Goal: Find specific page/section: Find specific page/section

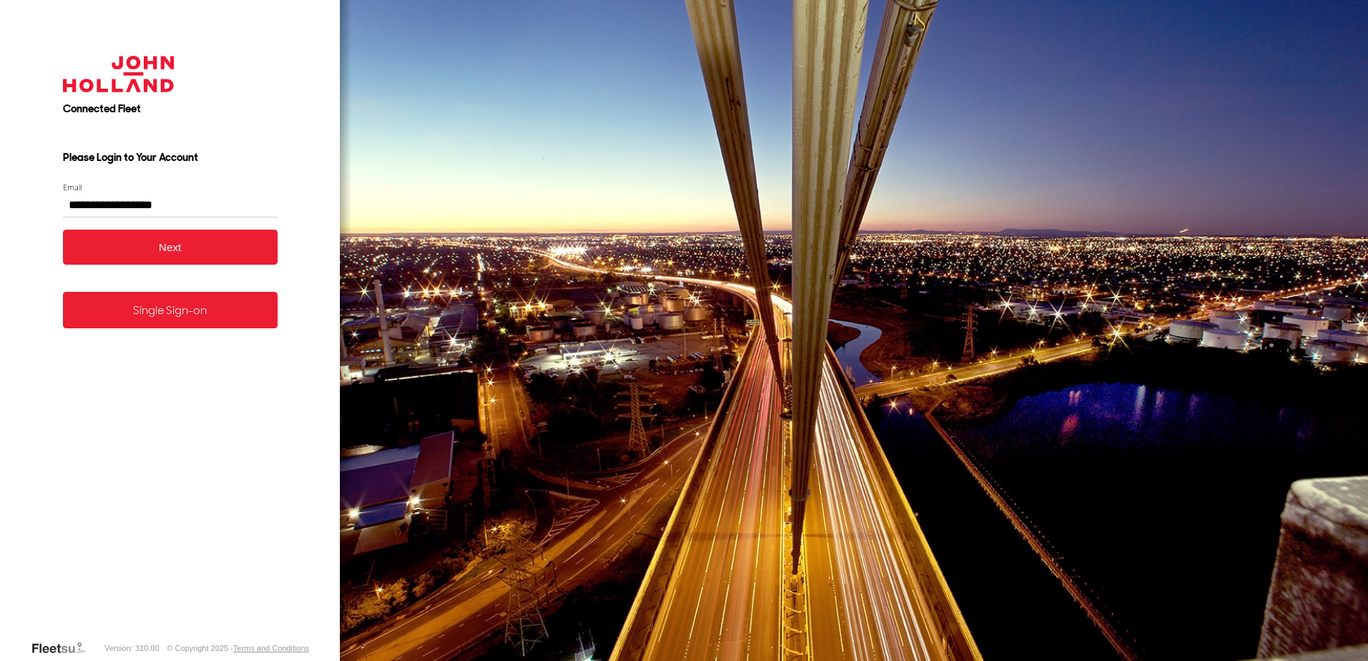
type input "**********"
click at [163, 245] on button "Next" at bounding box center [170, 247] width 215 height 35
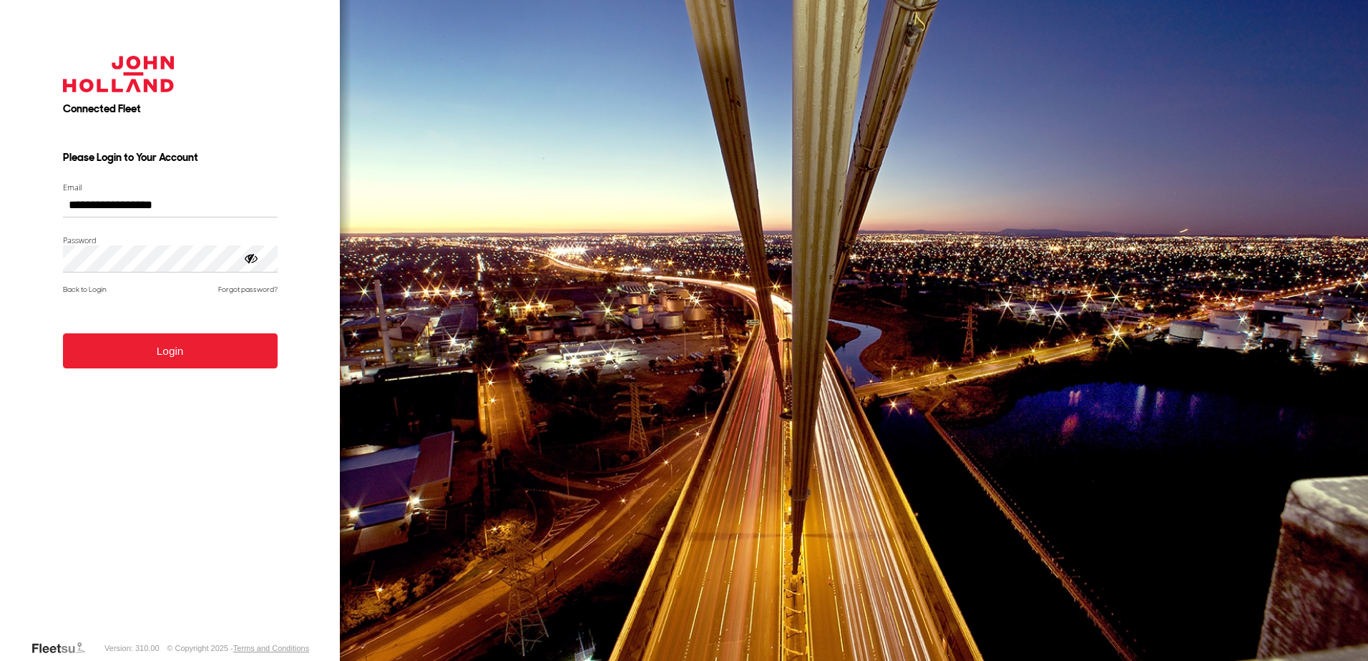
click at [162, 375] on form "**********" at bounding box center [170, 336] width 258 height 605
click at [185, 356] on button "Login" at bounding box center [170, 350] width 215 height 35
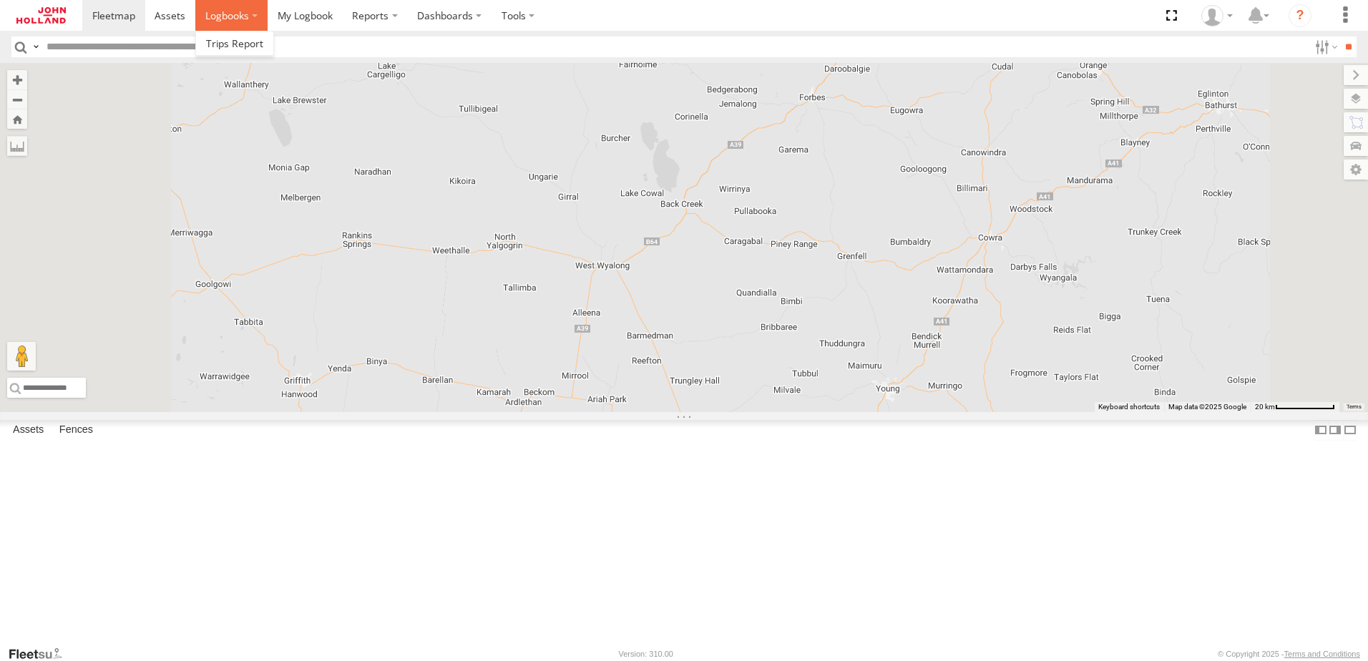
click at [243, 16] on span at bounding box center [227, 16] width 44 height 14
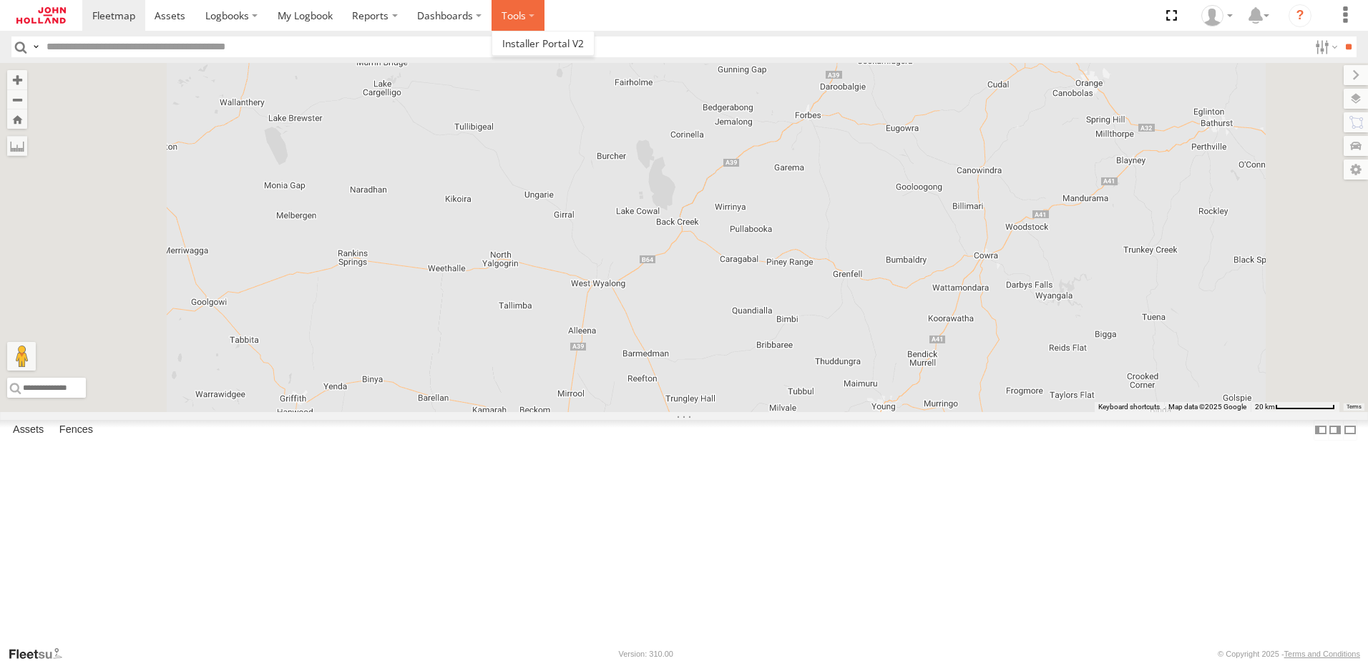
click at [525, 16] on label at bounding box center [517, 15] width 53 height 31
click at [1326, 47] on label at bounding box center [1324, 46] width 31 height 21
click at [0, 0] on span at bounding box center [0, 0] width 0 height 0
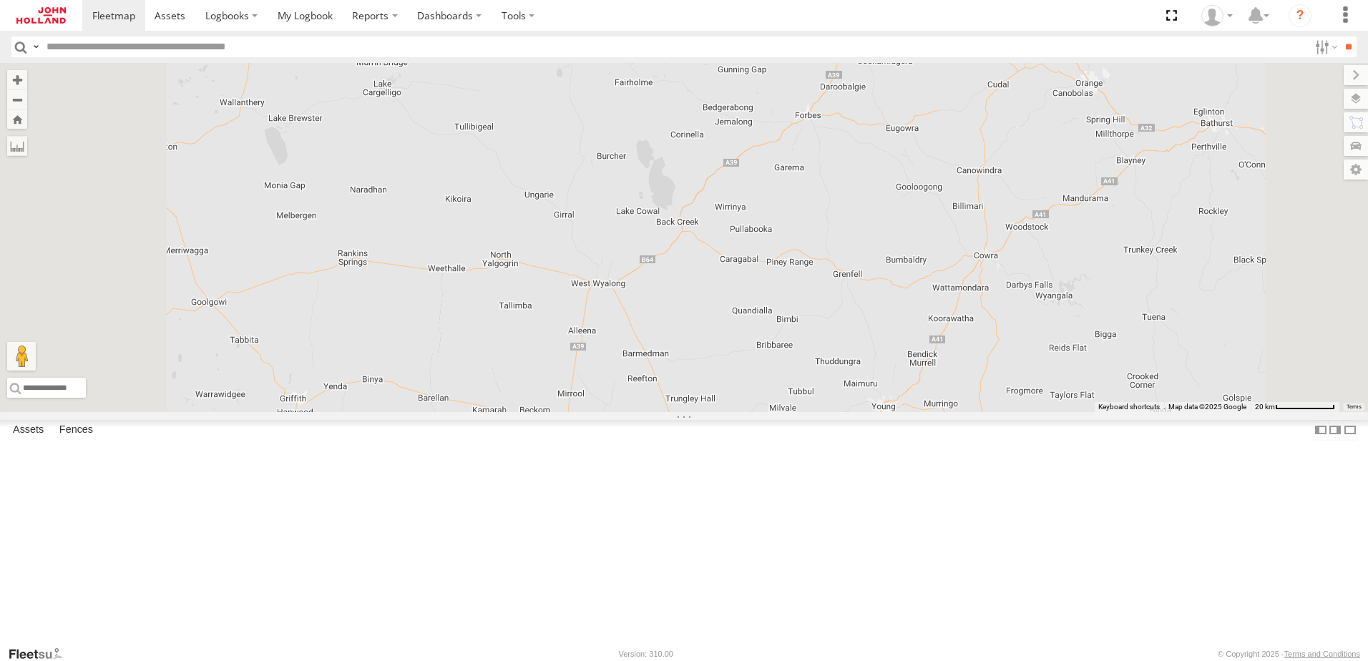
click at [0, 0] on span at bounding box center [0, 0] width 0 height 0
drag, startPoint x: 36, startPoint y: 82, endPoint x: 32, endPoint y: 88, distance: 7.7
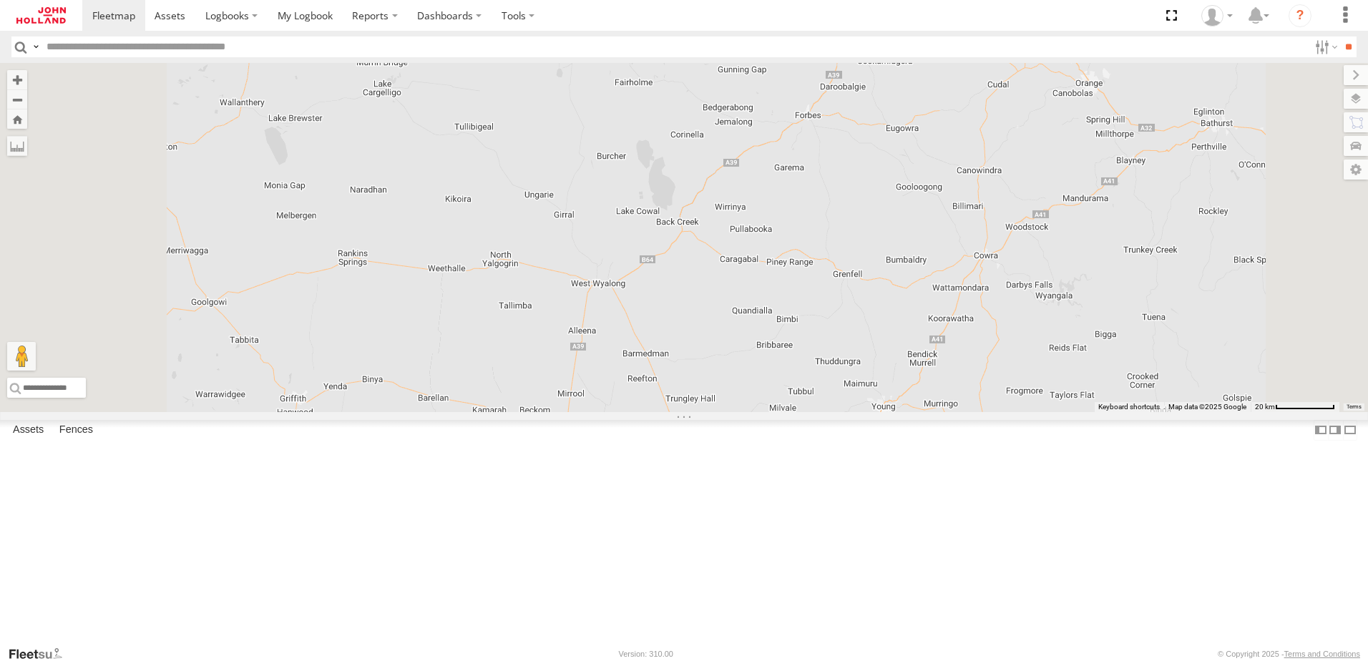
click at [0, 0] on span "7688-I - Illabo to [GEOGRAPHIC_DATA]" at bounding box center [0, 0] width 0 height 0
click at [0, 0] on span "7688-R - Illabo to [GEOGRAPHIC_DATA]" at bounding box center [0, 0] width 0 height 0
click at [1342, 44] on input "**" at bounding box center [1348, 46] width 16 height 21
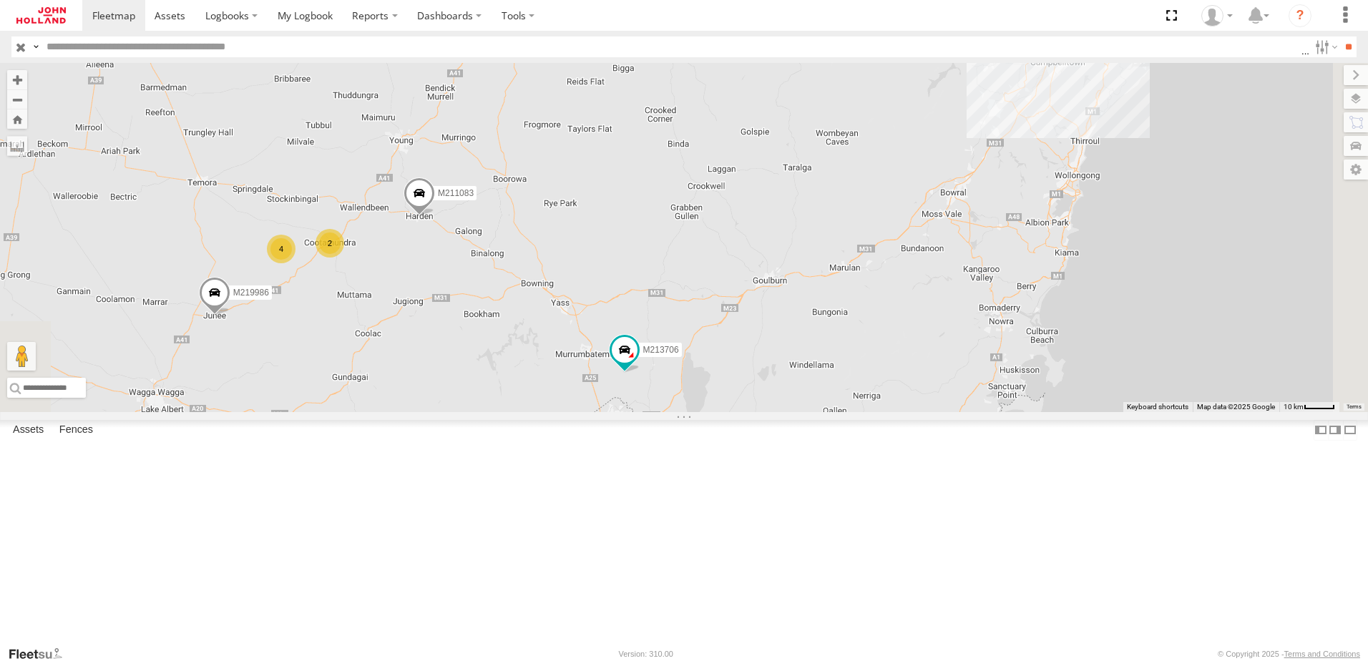
click at [0, 0] on div "M216761" at bounding box center [0, 0] width 0 height 0
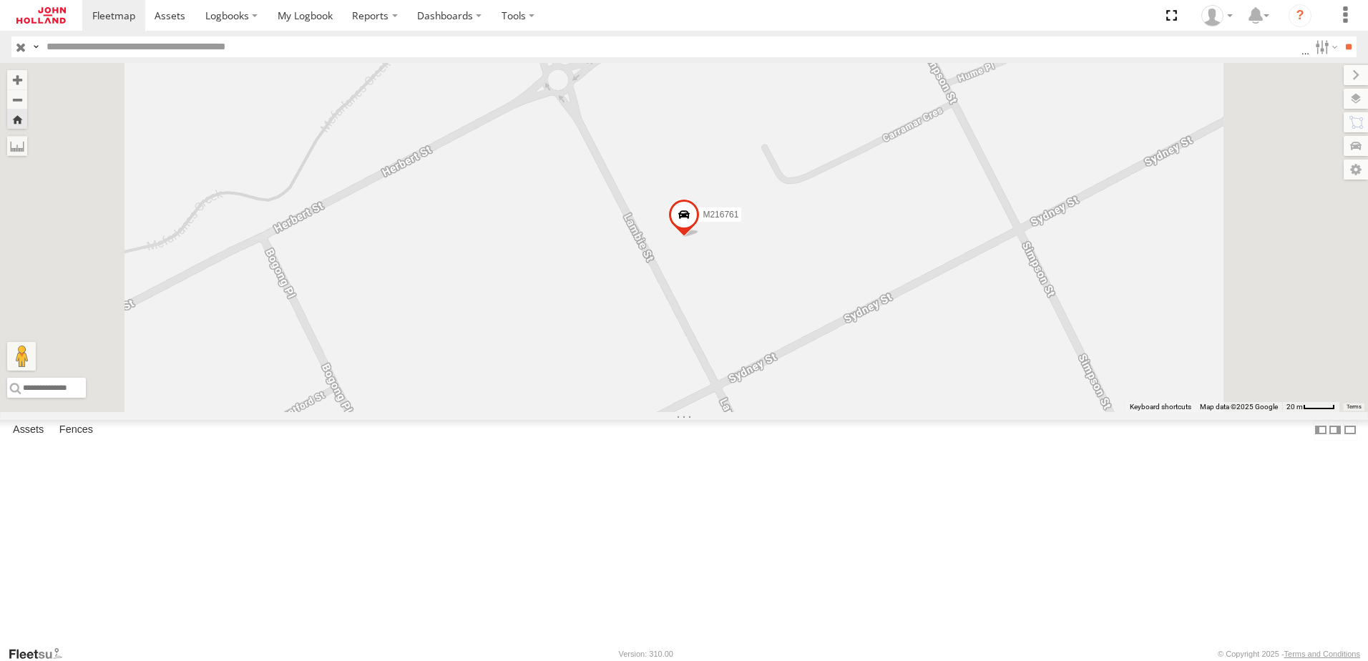
click at [0, 0] on link at bounding box center [0, 0] width 0 height 0
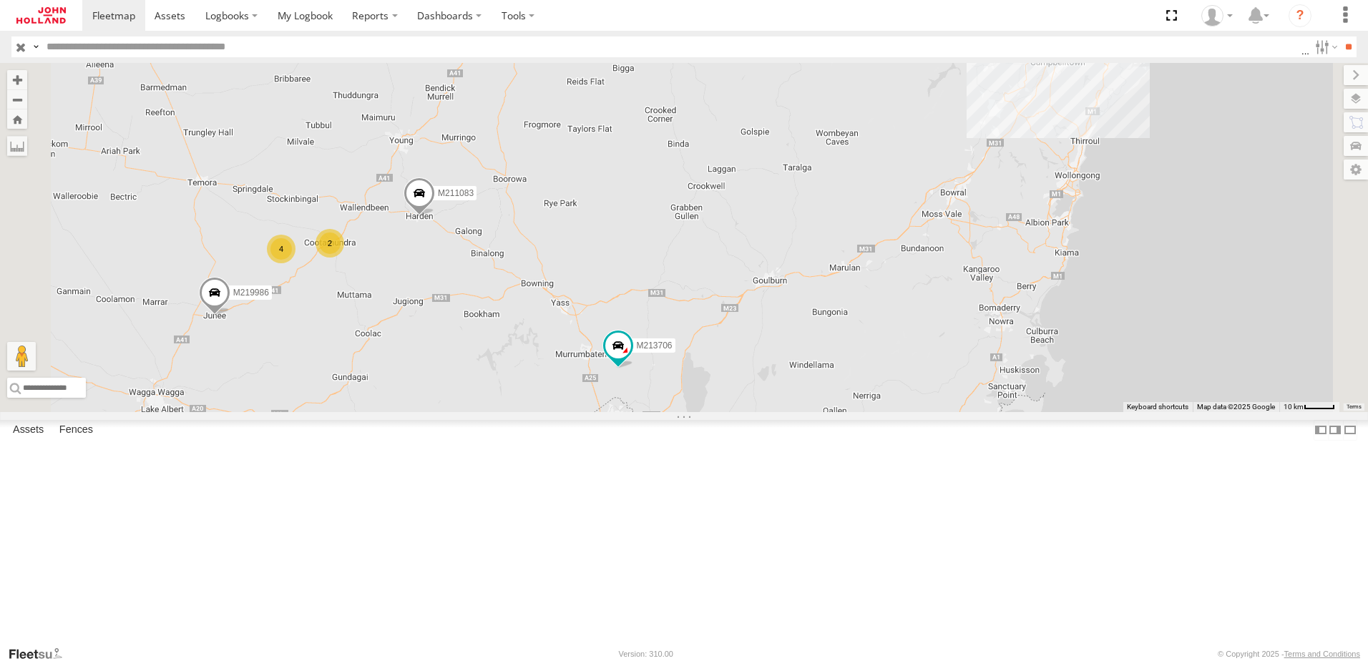
click at [0, 0] on link at bounding box center [0, 0] width 0 height 0
click at [1266, 18] on label at bounding box center [1258, 15] width 31 height 31
click at [1090, 21] on section at bounding box center [723, 15] width 1282 height 31
click at [0, 0] on link at bounding box center [0, 0] width 0 height 0
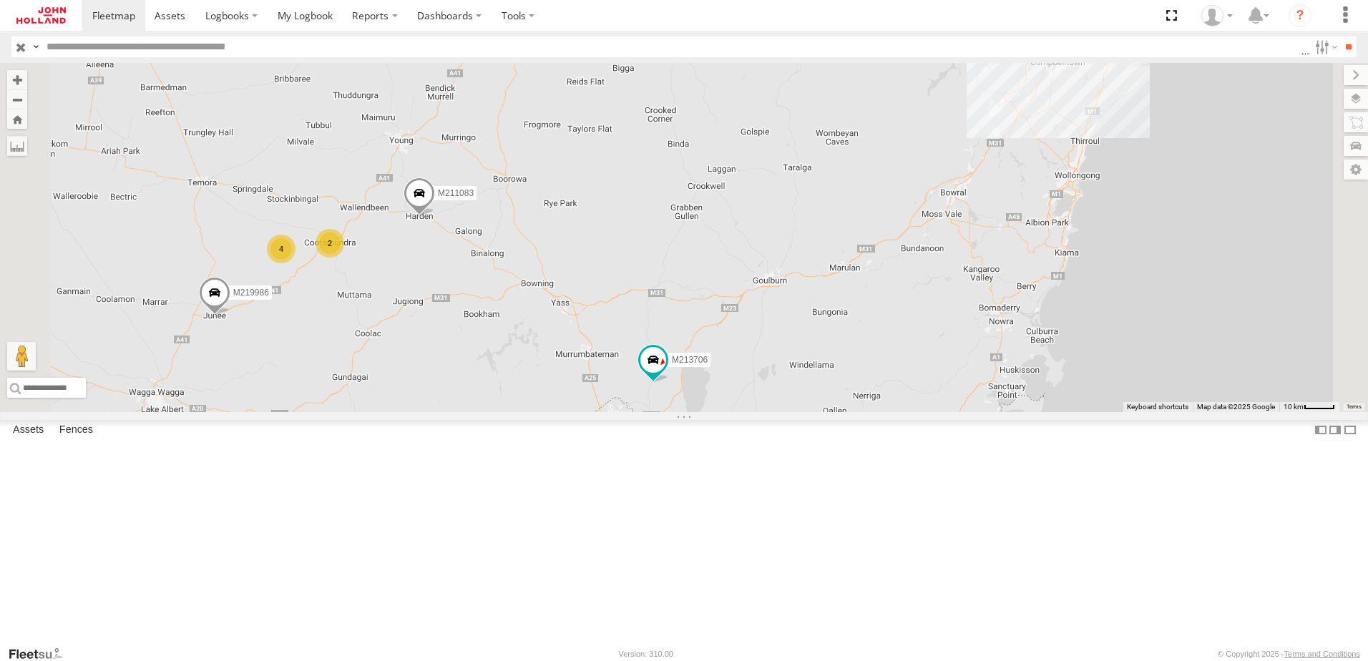
click at [0, 0] on link at bounding box center [0, 0] width 0 height 0
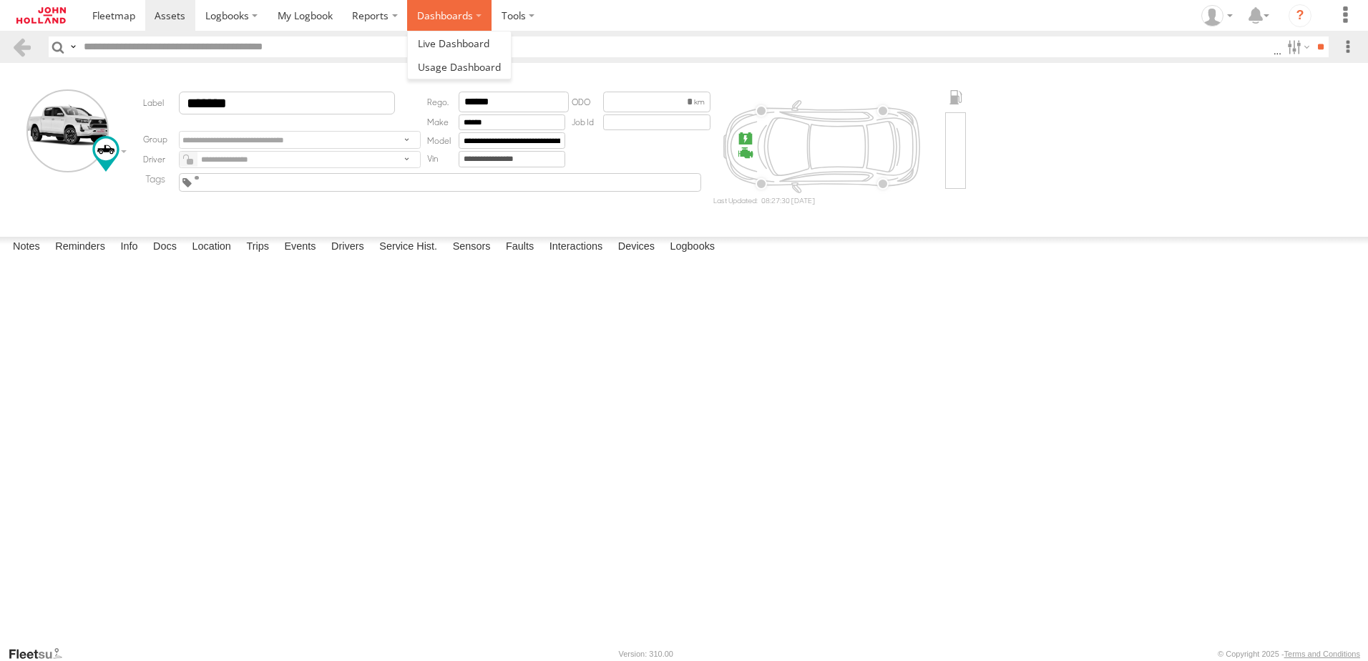
click at [470, 14] on label "Dashboards" at bounding box center [449, 15] width 84 height 31
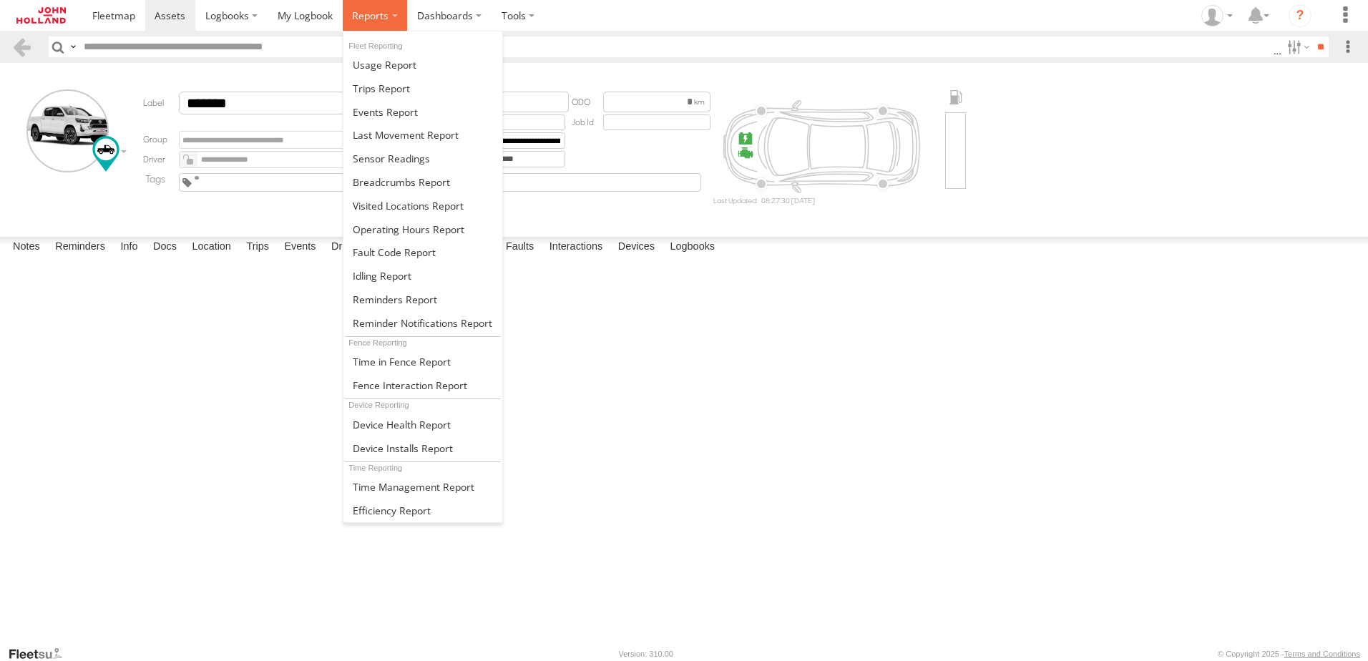
click at [390, 18] on label at bounding box center [375, 15] width 65 height 31
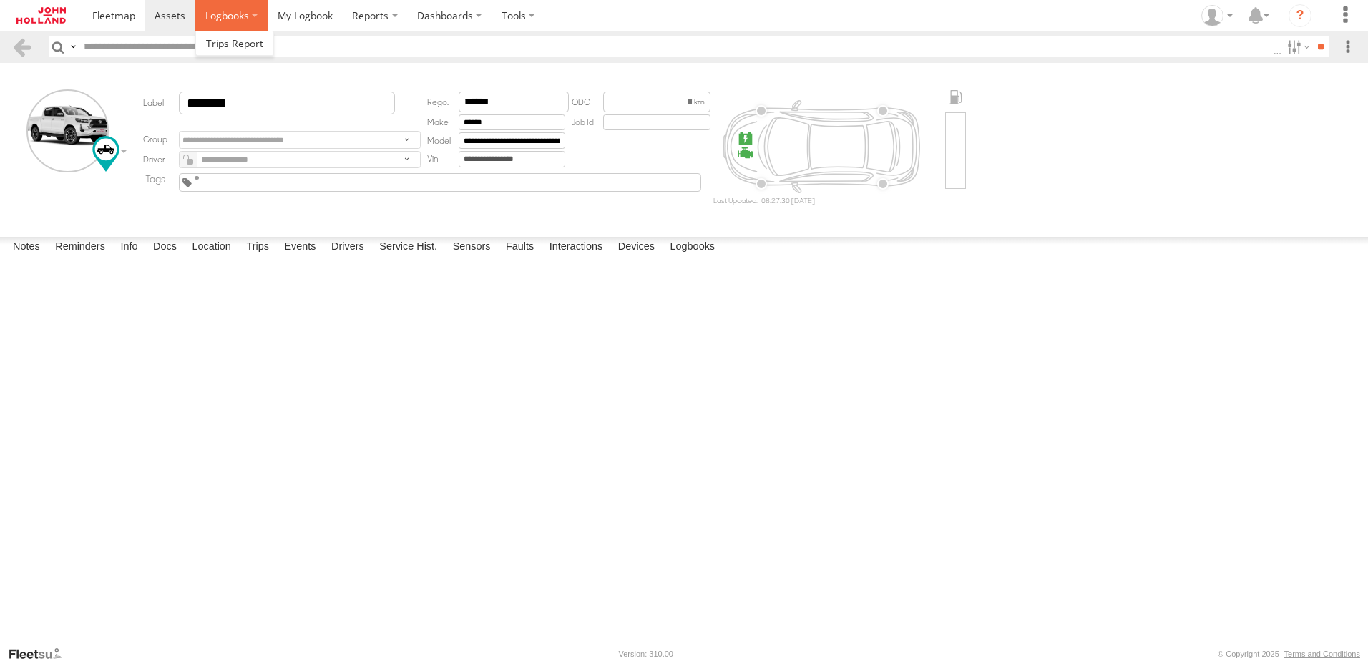
click at [241, 21] on span at bounding box center [227, 16] width 44 height 14
click at [172, 20] on span at bounding box center [170, 16] width 31 height 14
